Goal: Share content

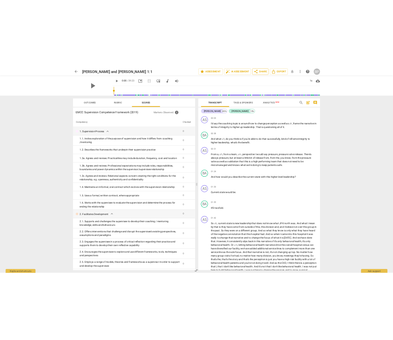
scroll to position [2303, 0]
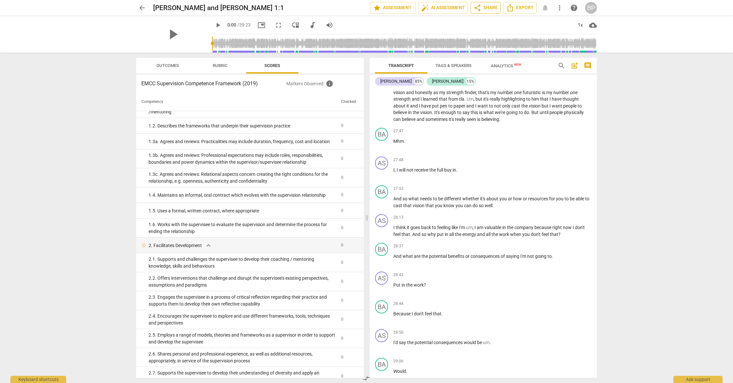
click at [483, 8] on span "share Share" at bounding box center [485, 8] width 24 height 8
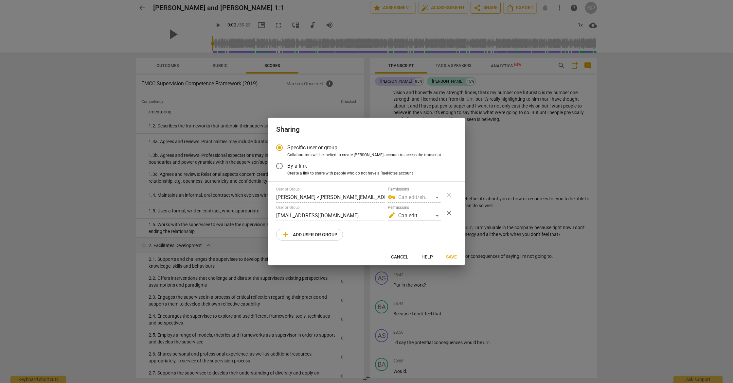
radio input "false"
click at [282, 166] on input "By a link" at bounding box center [280, 166] width 16 height 16
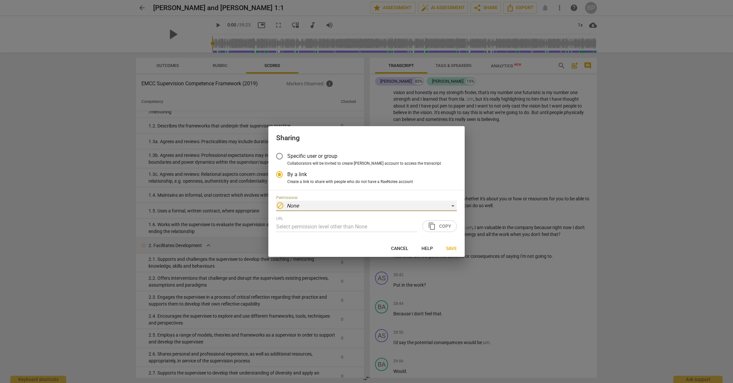
click at [400, 203] on div "block None" at bounding box center [366, 206] width 181 height 10
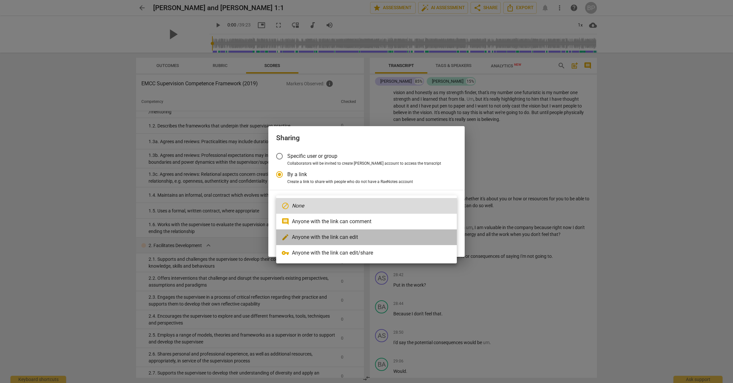
click at [382, 236] on li "edit Anyone with the link can edit" at bounding box center [366, 238] width 181 height 16
radio input "false"
type input "[URL][DOMAIN_NAME]"
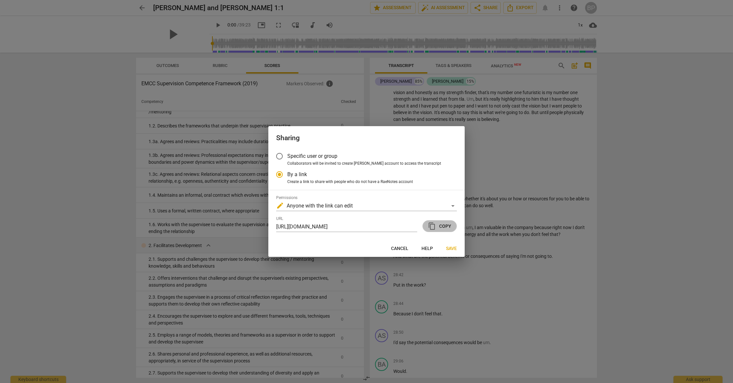
click at [446, 225] on span "content_copy Copy" at bounding box center [439, 226] width 23 height 8
click at [452, 248] on span "Save" at bounding box center [451, 249] width 11 height 7
radio input "false"
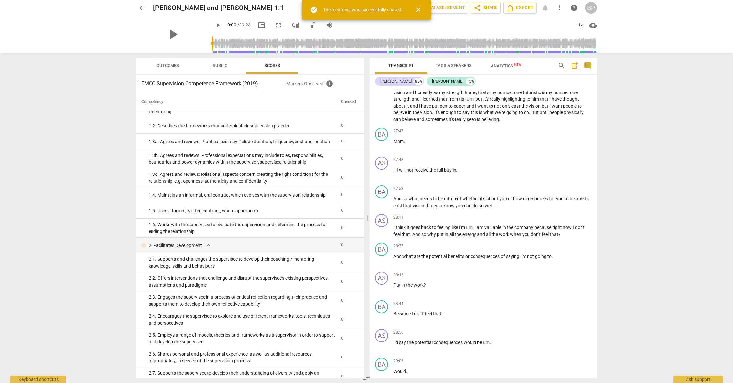
click at [712, 193] on div "arrow_back [PERSON_NAME] and [PERSON_NAME] 1:1 edit star Assessment auto_fix_hi…" at bounding box center [366, 191] width 733 height 383
click at [519, 7] on span "Export" at bounding box center [519, 8] width 27 height 8
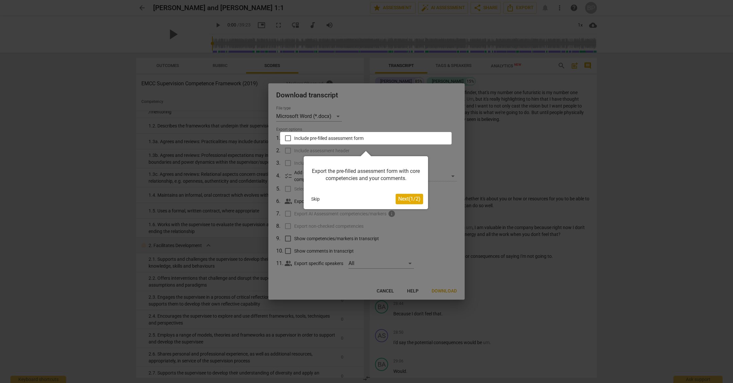
click at [407, 199] on span "Next ( 1 / 2 )" at bounding box center [409, 199] width 22 height 6
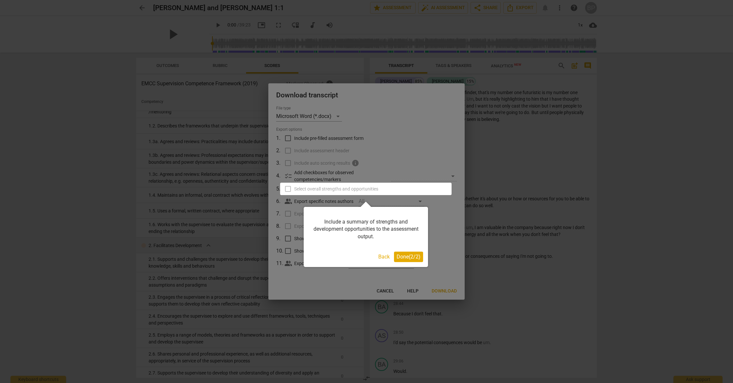
click at [401, 253] on button "Done ( 2 / 2 )" at bounding box center [408, 257] width 29 height 10
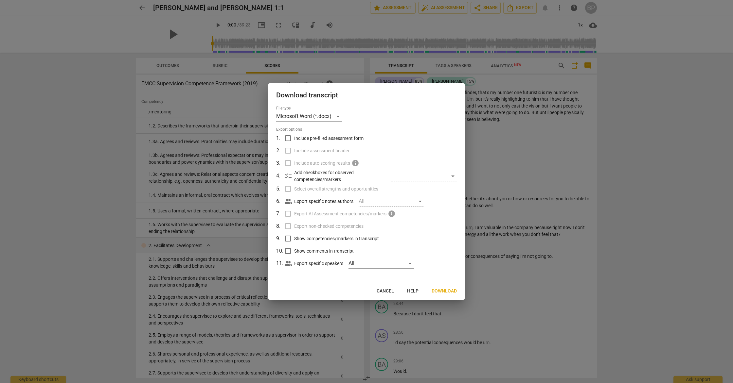
click at [291, 190] on label "Select overall strengths and opportunities" at bounding box center [365, 189] width 171 height 12
click at [289, 137] on input "Include pre-filled assessment form" at bounding box center [288, 138] width 12 height 12
checkbox input "true"
click at [289, 192] on input "Select overall strengths and opportunities" at bounding box center [288, 189] width 12 height 12
checkbox input "true"
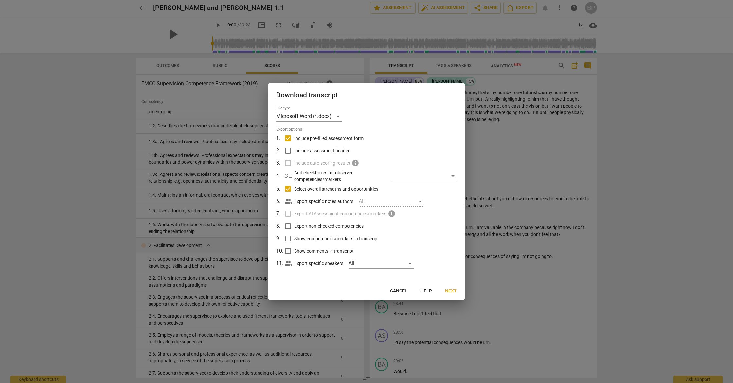
click at [441, 285] on div "Download transcript File type Microsoft Word (*.docx) Export options 1 . Includ…" at bounding box center [366, 191] width 196 height 217
click at [455, 291] on span "Next" at bounding box center [451, 291] width 12 height 7
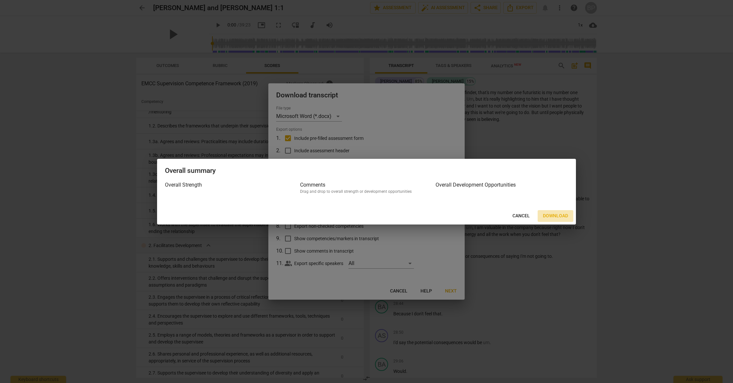
click at [558, 215] on span "Download" at bounding box center [555, 216] width 25 height 7
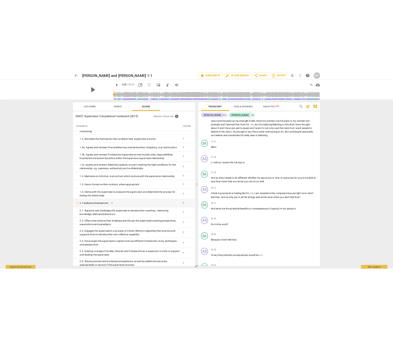
scroll to position [2589, 0]
